Goal: Task Accomplishment & Management: Manage account settings

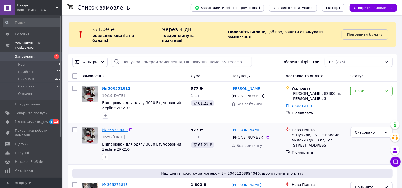
click at [118, 128] on link "№ 366330000" at bounding box center [115, 130] width 26 height 4
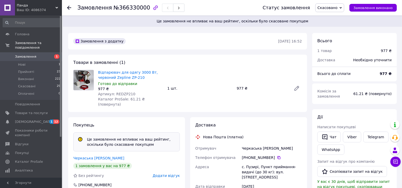
click at [126, 95] on span "Артикул: REDZP210" at bounding box center [116, 94] width 37 height 4
copy span "REDZP210"
click at [42, 54] on span "Замовлення" at bounding box center [31, 56] width 33 height 5
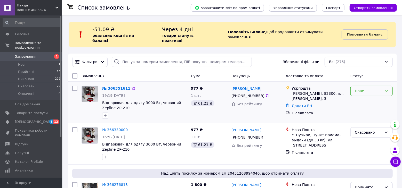
click at [373, 90] on div "Нове" at bounding box center [371, 91] width 42 height 10
click at [366, 97] on li "Прийнято" at bounding box center [372, 97] width 42 height 9
click at [43, 54] on span "Замовлення" at bounding box center [31, 56] width 33 height 5
click at [46, 111] on span "Товари та послуги" at bounding box center [31, 113] width 33 height 5
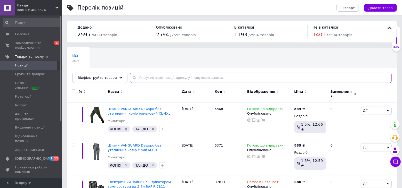
paste input "JJ17"
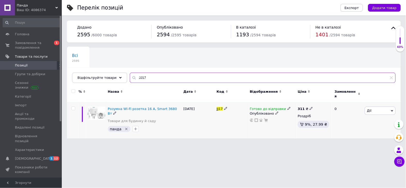
type input "JJ17"
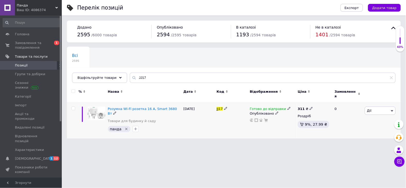
click at [310, 107] on icon at bounding box center [311, 108] width 3 height 3
type input "3"
type input "288"
click at [272, 144] on html "Панда Ваш ID: 4086374 Сайт Панда Кабінет покупця Перевірити стан системи Сторін…" at bounding box center [203, 72] width 406 height 144
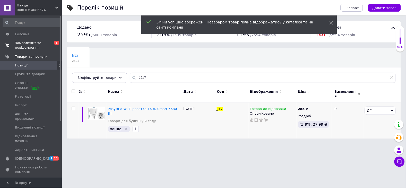
click at [47, 41] on span "Замовлення та повідомлення" at bounding box center [31, 45] width 33 height 9
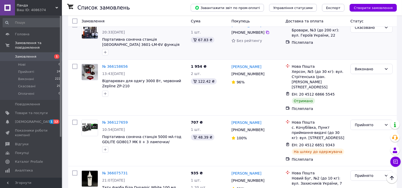
scroll to position [366, 0]
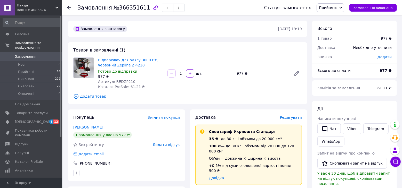
click at [119, 80] on span "Артикул: REDZP210" at bounding box center [116, 82] width 37 height 4
copy span "REDZP210"
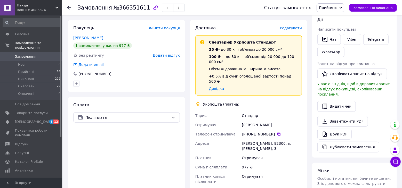
scroll to position [91, 0]
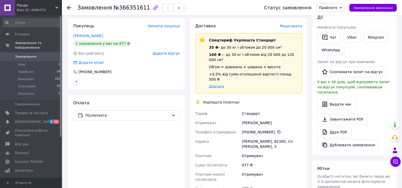
drag, startPoint x: 241, startPoint y: 112, endPoint x: 278, endPoint y: 115, distance: 36.4
click at [278, 118] on div "[PERSON_NAME]" at bounding box center [271, 122] width 62 height 9
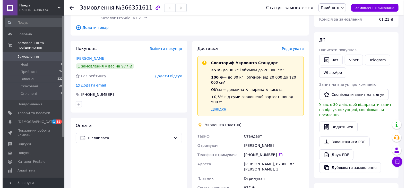
scroll to position [23, 0]
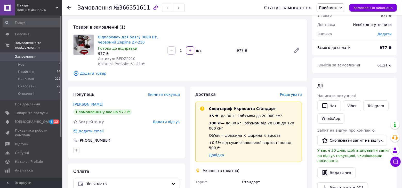
click at [292, 95] on span "Редагувати" at bounding box center [291, 95] width 22 height 4
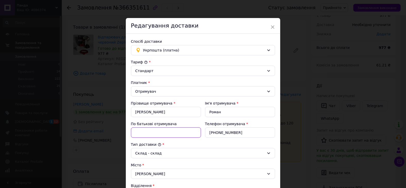
click at [176, 136] on input "По батькові отримувача" at bounding box center [166, 133] width 70 height 10
click at [179, 132] on input "По батькові отримувача" at bounding box center [166, 133] width 70 height 10
type input "м"
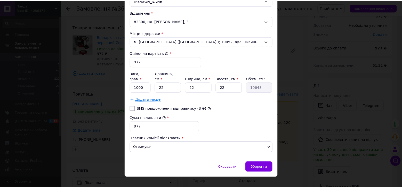
scroll to position [177, 0]
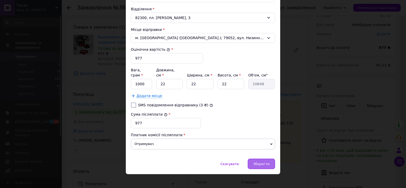
type input "Миколайович"
click at [265, 159] on div "Зберегти" at bounding box center [261, 164] width 27 height 10
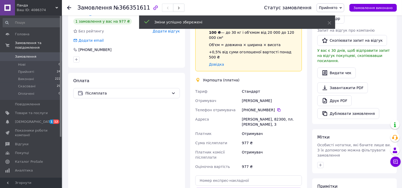
scroll to position [114, 0]
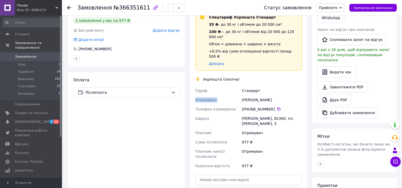
drag, startPoint x: 241, startPoint y: 89, endPoint x: 293, endPoint y: 85, distance: 51.2
click at [291, 86] on div "[PERSON_NAME] Телефон отримувача [PHONE_NUMBER]   [PERSON_NAME], 82300, пл. [PE…" at bounding box center [248, 128] width 109 height 85
click at [295, 95] on div "[PERSON_NAME]" at bounding box center [271, 99] width 62 height 9
drag, startPoint x: 246, startPoint y: 88, endPoint x: 297, endPoint y: 86, distance: 51.0
click at [297, 95] on div "[PERSON_NAME]" at bounding box center [271, 99] width 62 height 9
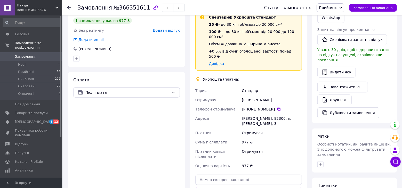
copy div "[PERSON_NAME]"
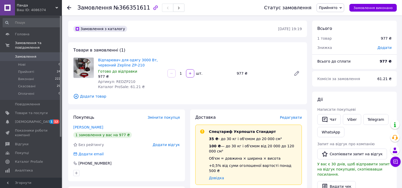
scroll to position [91, 0]
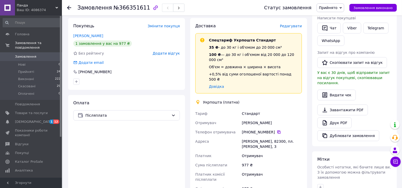
click at [277, 131] on icon at bounding box center [278, 132] width 3 height 3
drag, startPoint x: 259, startPoint y: 129, endPoint x: 269, endPoint y: 130, distance: 10.6
click at [269, 137] on div "[PERSON_NAME], 82300, пл. [PERSON_NAME], 3" at bounding box center [271, 144] width 62 height 14
copy div "82300,"
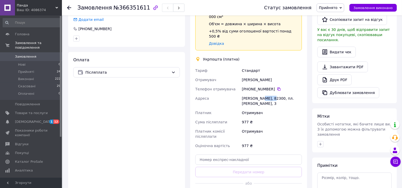
scroll to position [137, 0]
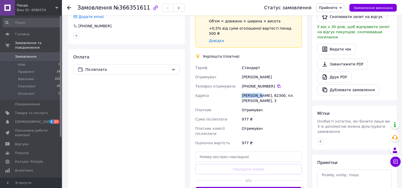
drag, startPoint x: 240, startPoint y: 84, endPoint x: 258, endPoint y: 85, distance: 18.1
click at [258, 85] on div "[PERSON_NAME] Телефон отримувача [PHONE_NUMBER]   [PERSON_NAME], 82300, пл. [PE…" at bounding box center [248, 105] width 109 height 85
copy div "[PERSON_NAME],"
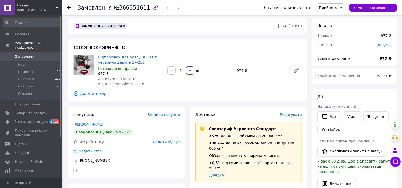
scroll to position [0, 0]
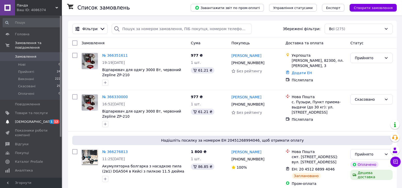
click at [38, 120] on span "[DEMOGRAPHIC_DATA]" at bounding box center [31, 122] width 33 height 5
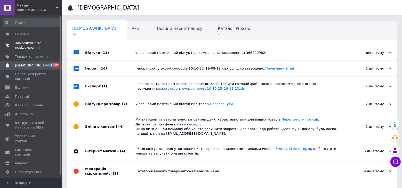
click at [45, 43] on span "Замовлення та повідомлення" at bounding box center [31, 45] width 33 height 9
